Goal: Check status: Check status

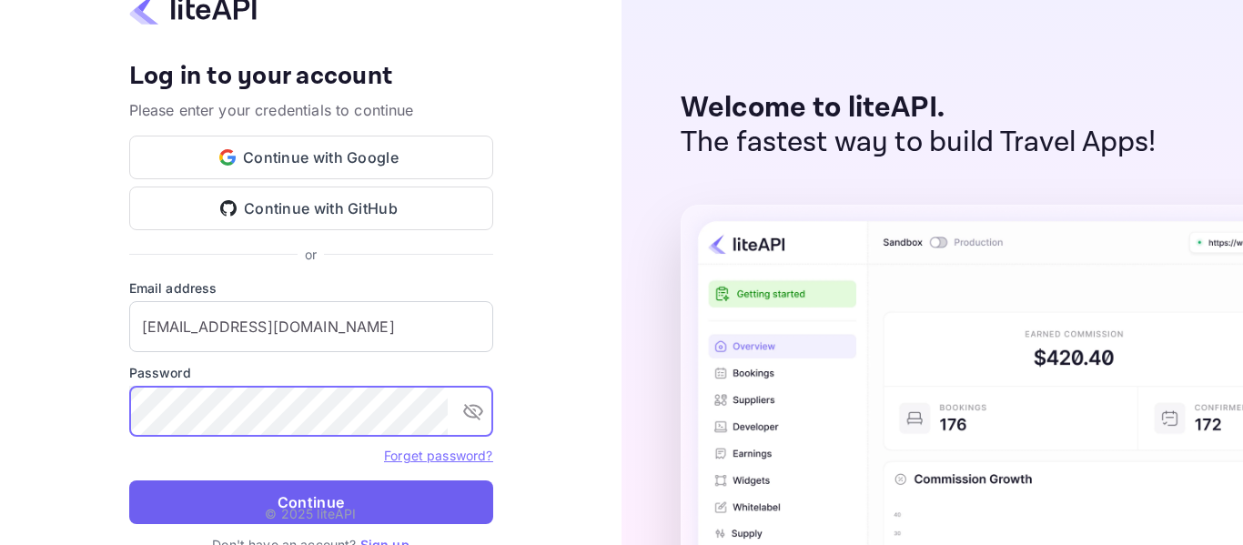
click at [331, 494] on button "Continue" at bounding box center [311, 503] width 364 height 44
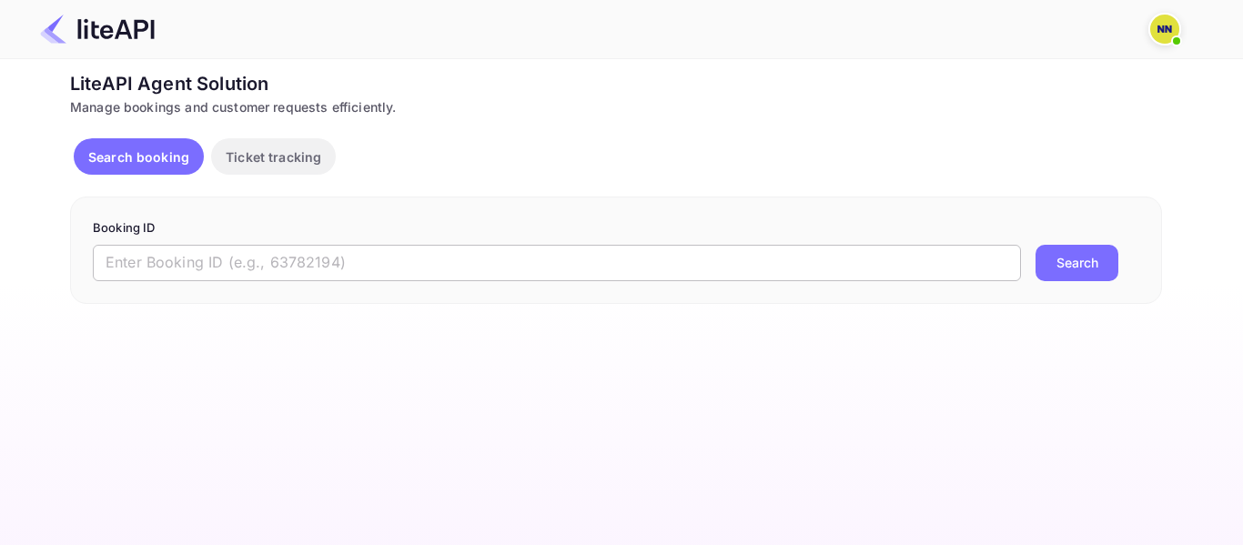
click at [273, 263] on input "text" at bounding box center [557, 263] width 928 height 36
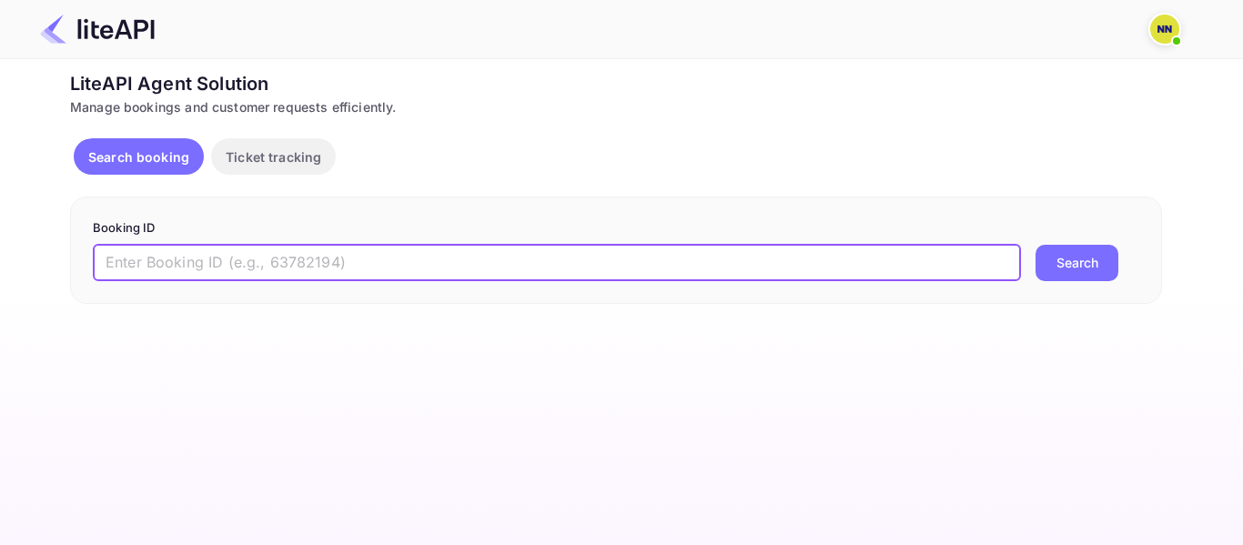
paste input "lJA5COoUv"
type input "lJA5COoUv"
click at [1036, 245] on button "Search" at bounding box center [1077, 263] width 83 height 36
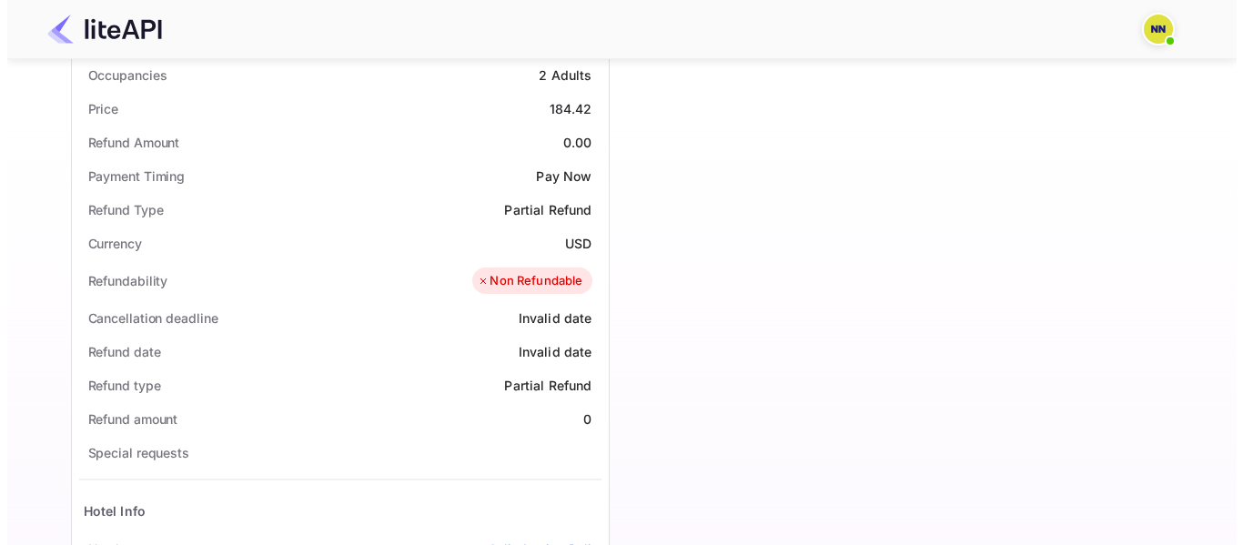
scroll to position [728, 0]
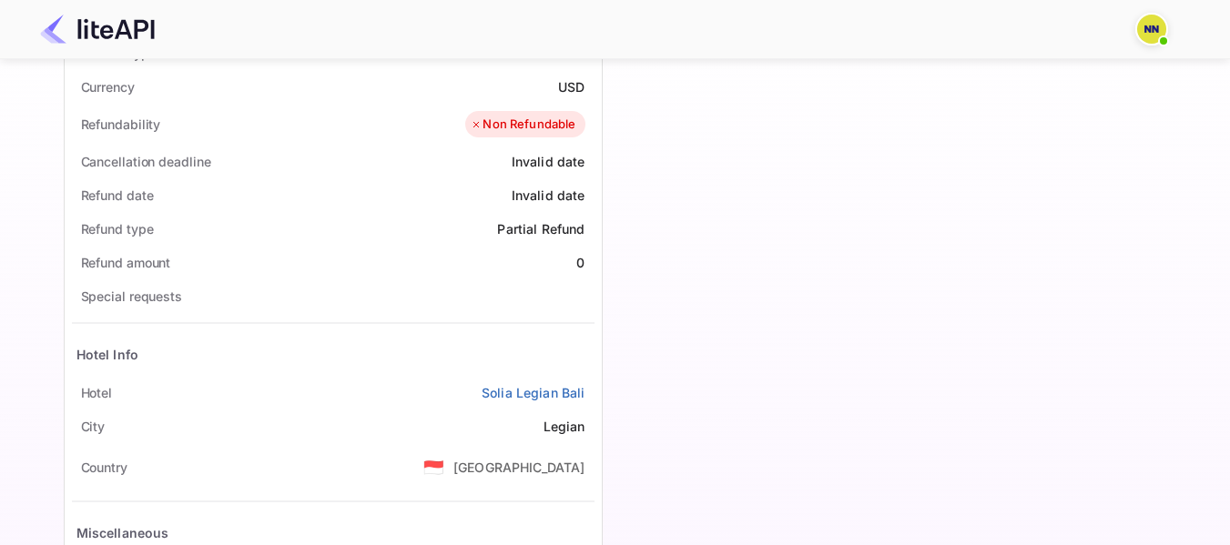
click at [1147, 24] on img at bounding box center [1151, 29] width 29 height 29
